Goal: Task Accomplishment & Management: Use online tool/utility

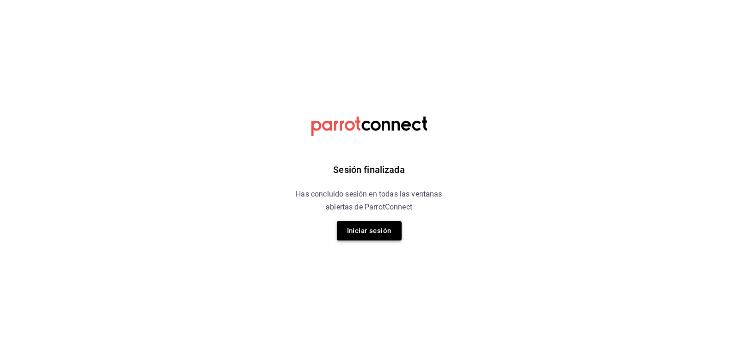
click at [364, 224] on button "Iniciar sesión" at bounding box center [369, 230] width 65 height 19
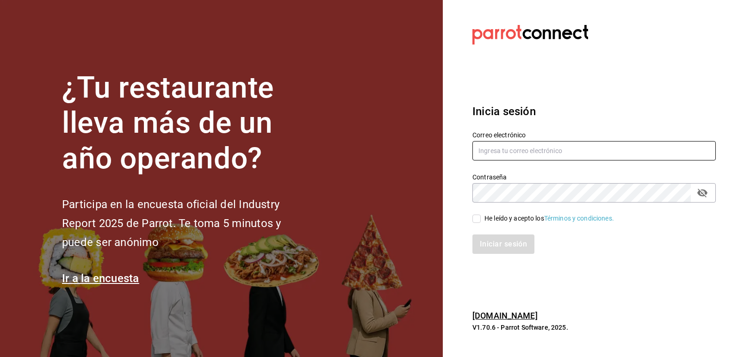
click at [489, 159] on input "text" at bounding box center [593, 150] width 243 height 19
type input "[EMAIL_ADDRESS][DOMAIN_NAME]"
click at [479, 219] on input "He leído y acepto los Términos y condiciones." at bounding box center [476, 219] width 8 height 8
checkbox input "true"
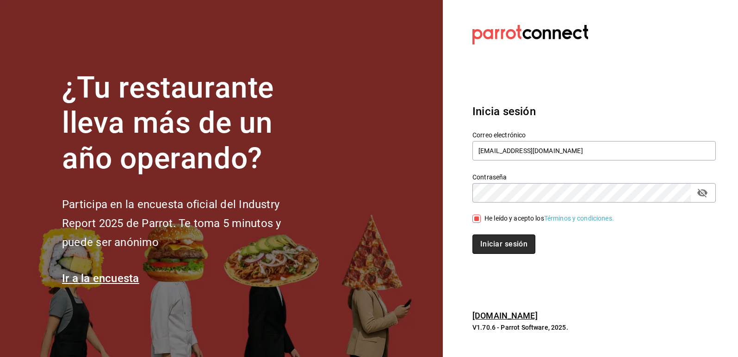
click at [510, 247] on button "Iniciar sesión" at bounding box center [503, 244] width 63 height 19
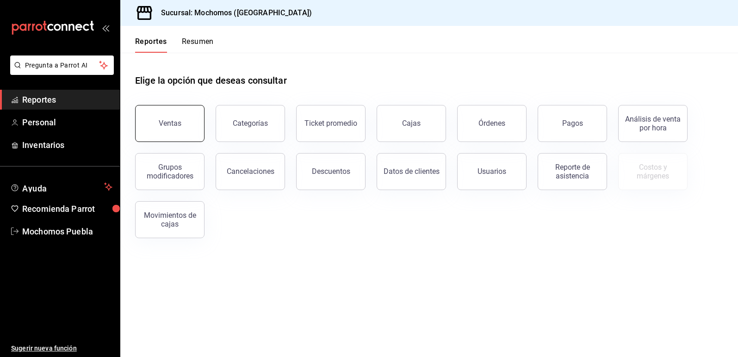
click at [156, 131] on button "Ventas" at bounding box center [169, 123] width 69 height 37
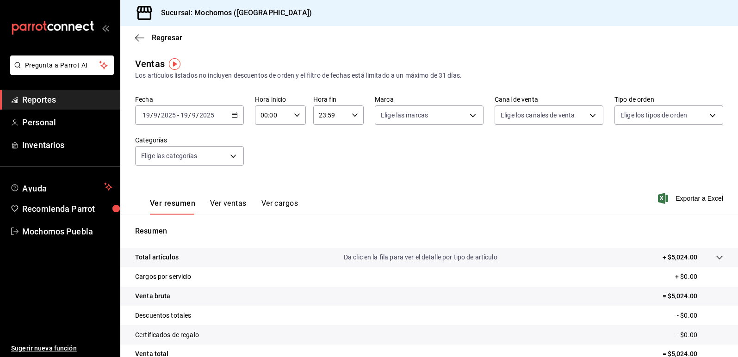
click at [235, 116] on icon "button" at bounding box center [234, 115] width 6 height 6
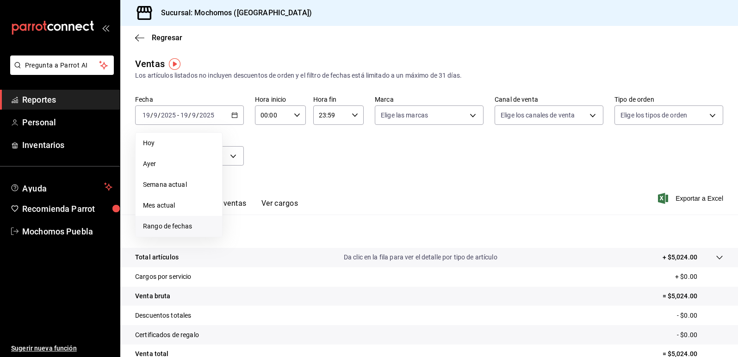
click at [155, 223] on span "Rango de fechas" at bounding box center [179, 227] width 72 height 10
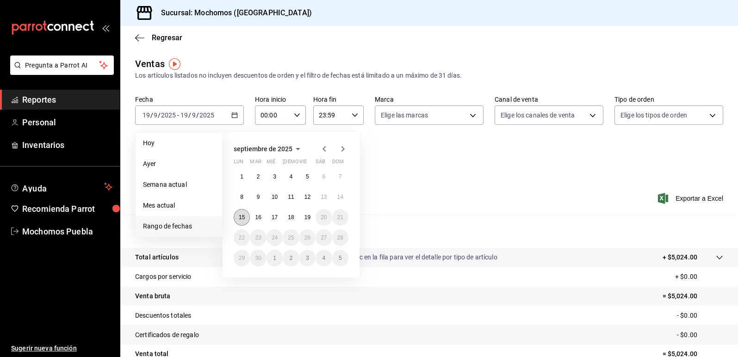
click at [240, 220] on abbr "15" at bounding box center [242, 217] width 6 height 6
click at [301, 219] on button "19" at bounding box center [307, 217] width 16 height 17
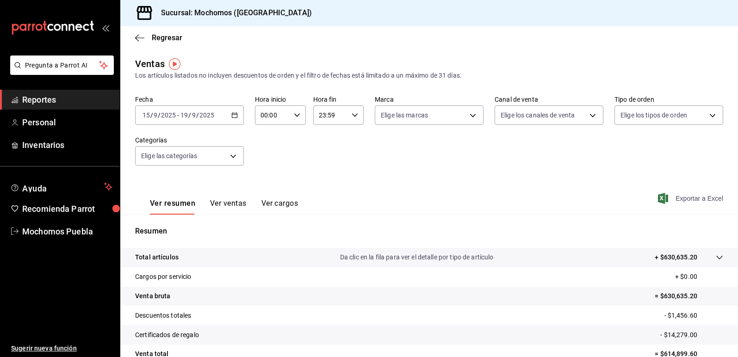
click at [697, 202] on span "Exportar a Excel" at bounding box center [691, 198] width 63 height 11
click at [40, 106] on span "Reportes" at bounding box center [67, 99] width 90 height 12
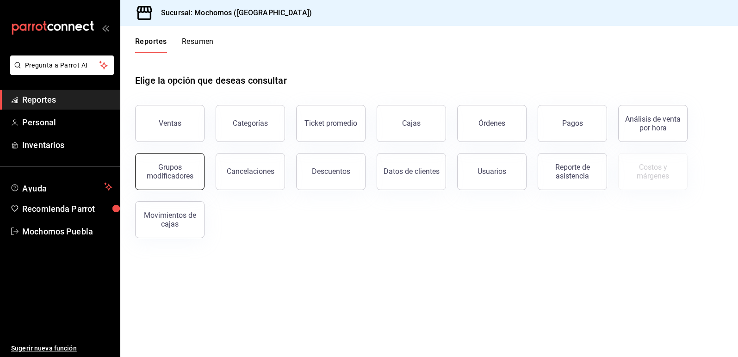
click at [155, 186] on button "Grupos modificadores" at bounding box center [169, 171] width 69 height 37
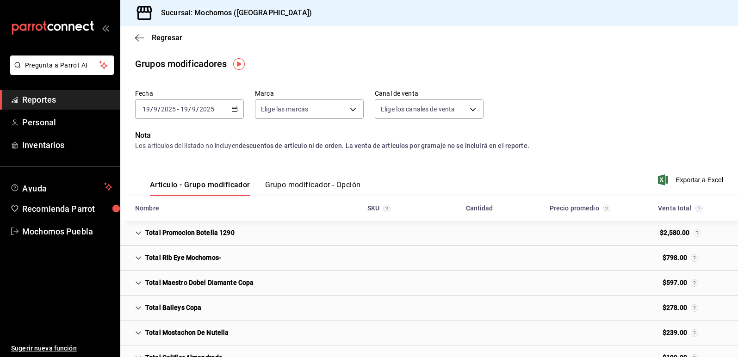
click at [235, 113] on div "2025-09-19 19 / 9 / 2025 - 2025-09-19 19 / 9 / 2025" at bounding box center [189, 108] width 109 height 19
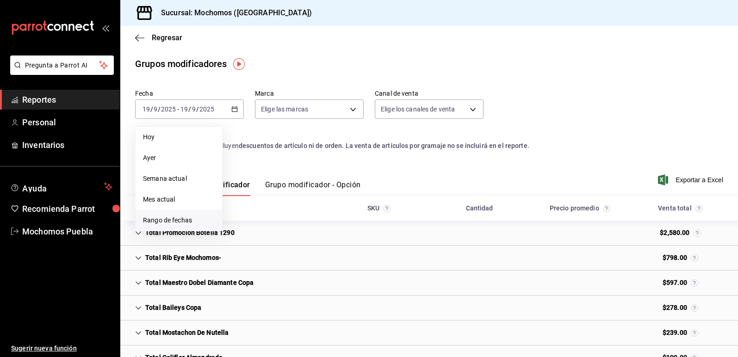
click at [194, 221] on span "Rango de fechas" at bounding box center [179, 221] width 72 height 10
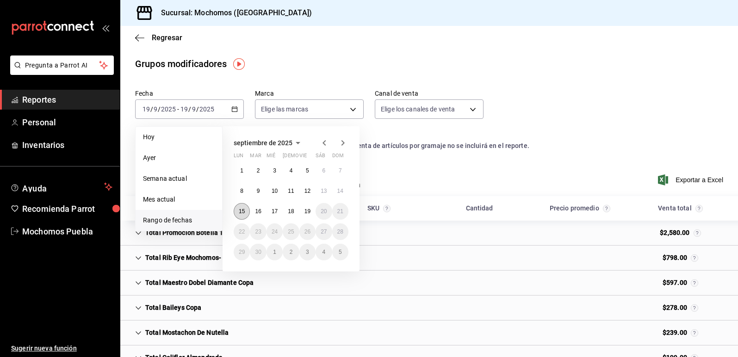
click at [247, 216] on button "15" at bounding box center [242, 211] width 16 height 17
click at [303, 216] on button "19" at bounding box center [307, 211] width 16 height 17
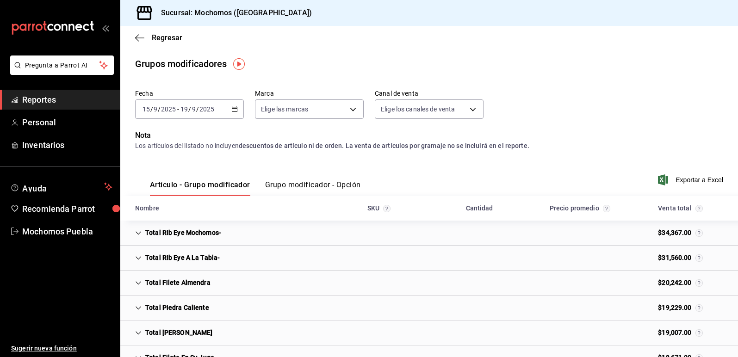
click at [333, 186] on button "Grupo modificador - Opción" at bounding box center [313, 188] width 96 height 16
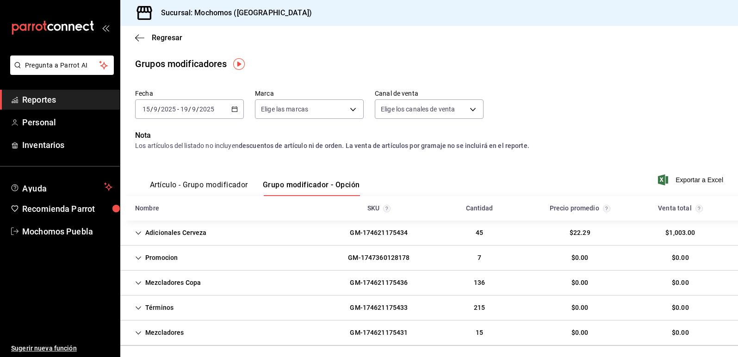
click at [187, 258] on div "Promocion GM-1747360128178 7 $0.00 $0.00" at bounding box center [429, 258] width 618 height 25
